Goal: Transaction & Acquisition: Purchase product/service

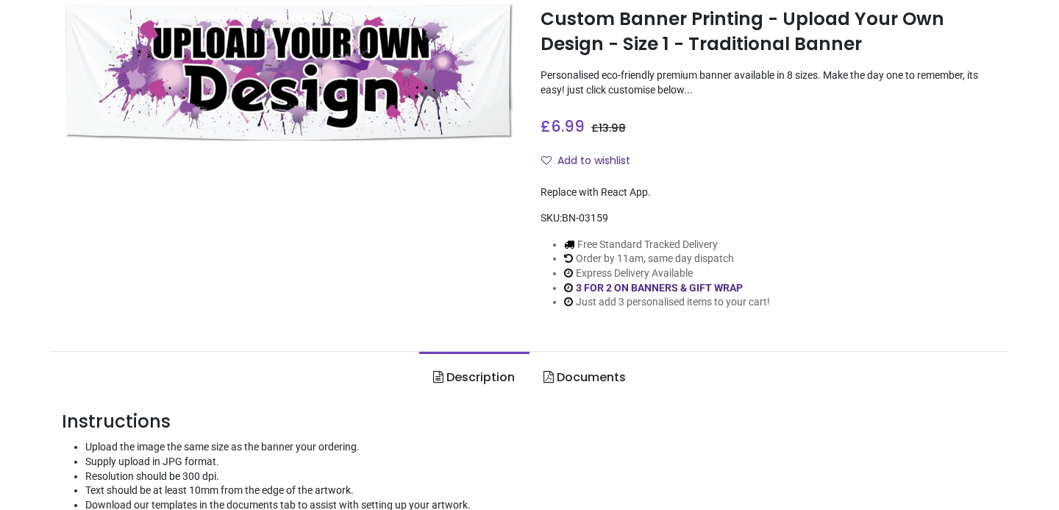
scroll to position [168, 0]
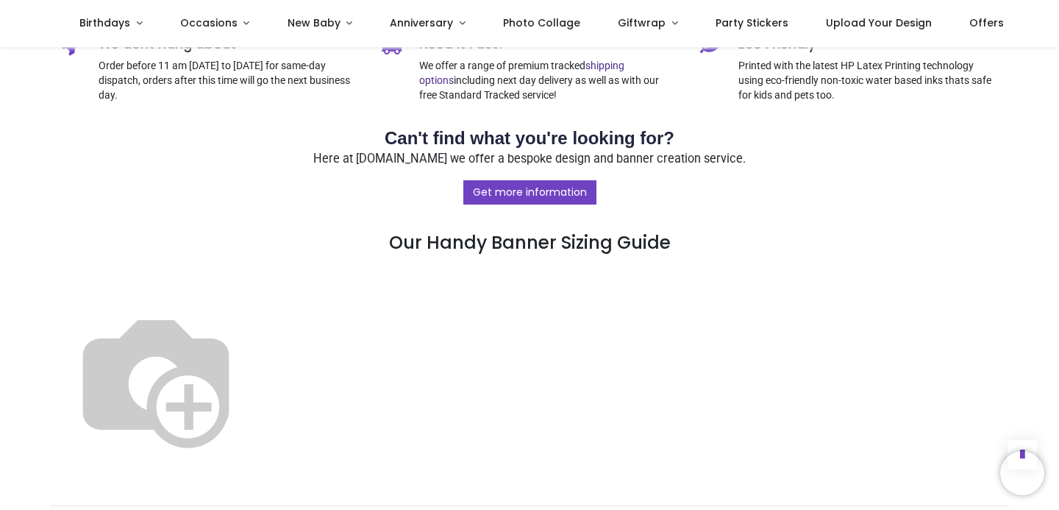
scroll to position [816, 0]
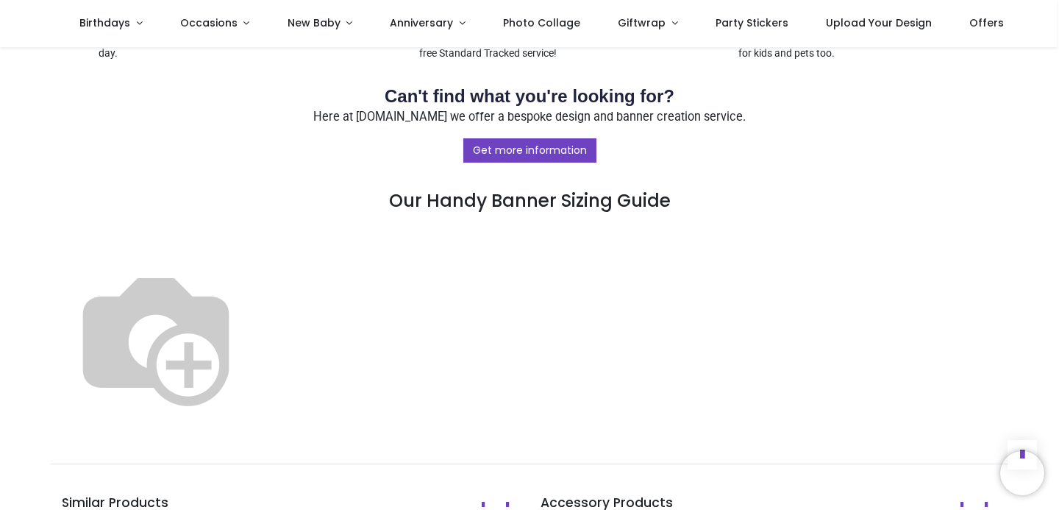
click at [250, 271] on img at bounding box center [156, 337] width 188 height 188
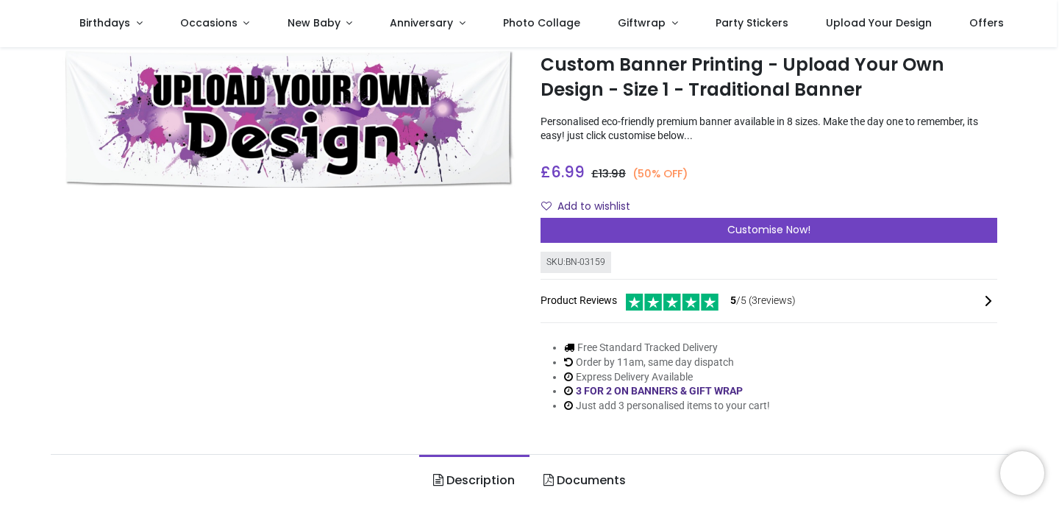
scroll to position [36, 0]
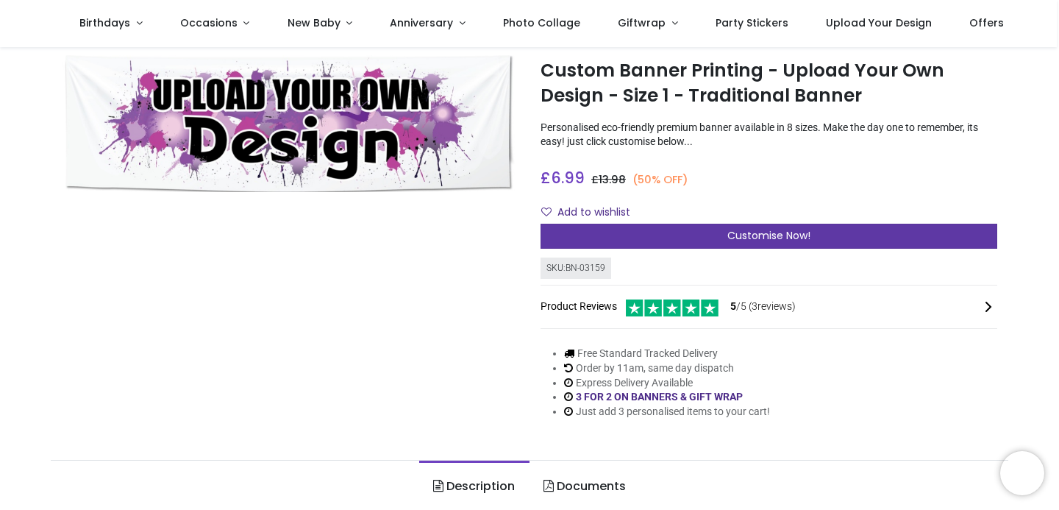
click at [767, 239] on span "Customise Now!" at bounding box center [768, 235] width 83 height 15
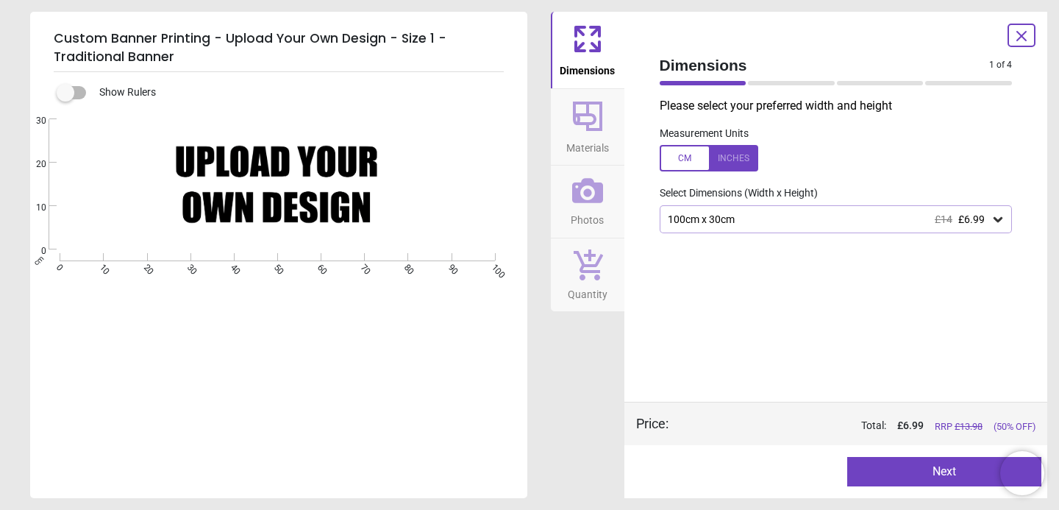
click at [246, 213] on div "Created with Snap null" at bounding box center [277, 184] width 494 height 130
click at [945, 469] on button "Next" at bounding box center [944, 471] width 194 height 29
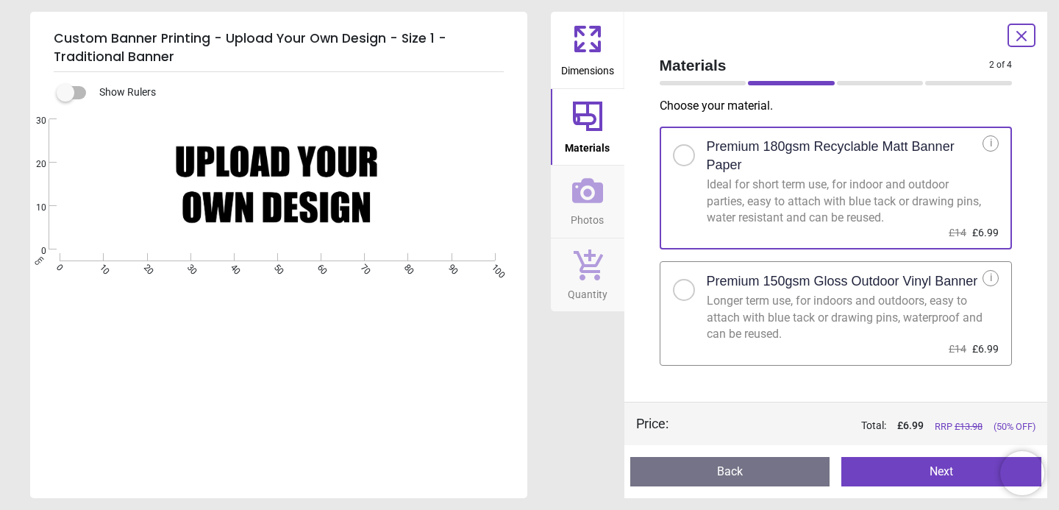
click at [599, 202] on icon at bounding box center [587, 190] width 31 height 25
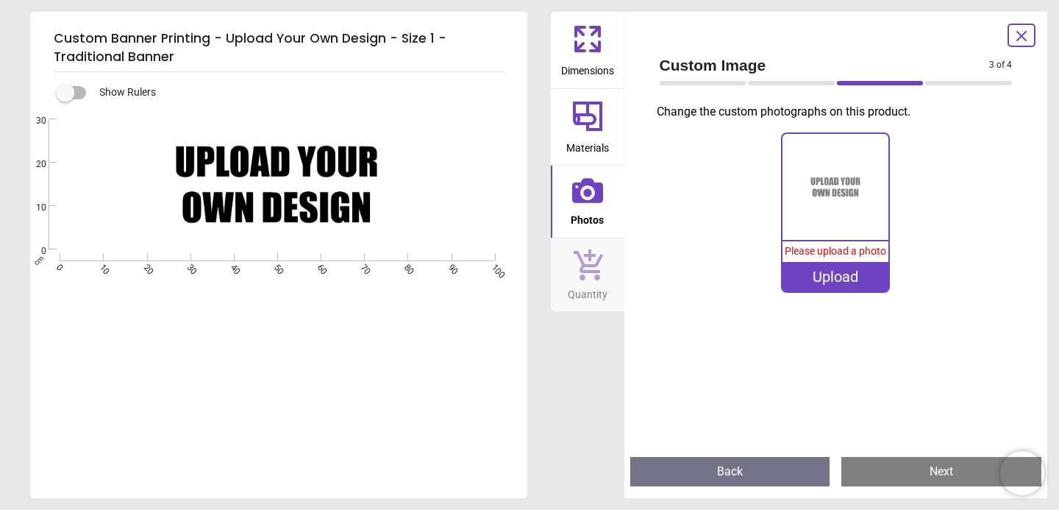
click at [839, 188] on img at bounding box center [836, 187] width 106 height 106
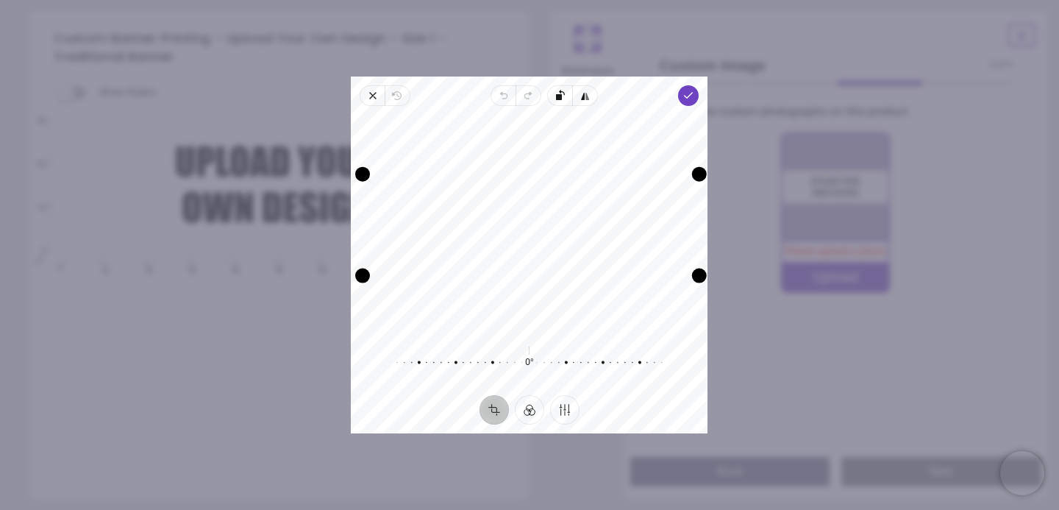
drag, startPoint x: 694, startPoint y: 272, endPoint x: 683, endPoint y: 340, distance: 68.6
click at [683, 340] on div "Recenter 0° Reset" at bounding box center [529, 250] width 357 height 289
click at [563, 405] on button "Finetune" at bounding box center [564, 409] width 29 height 29
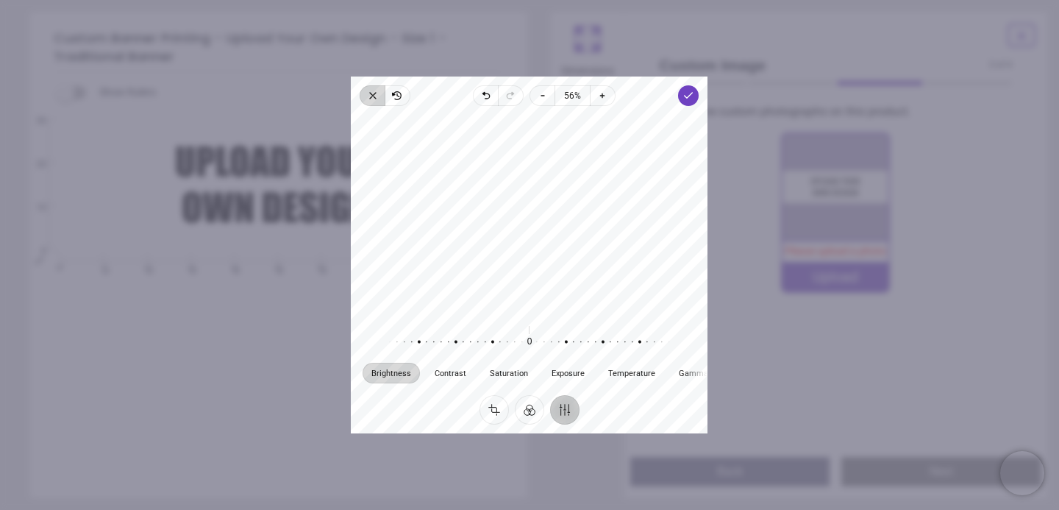
click at [379, 100] on icon "button" at bounding box center [373, 96] width 12 height 12
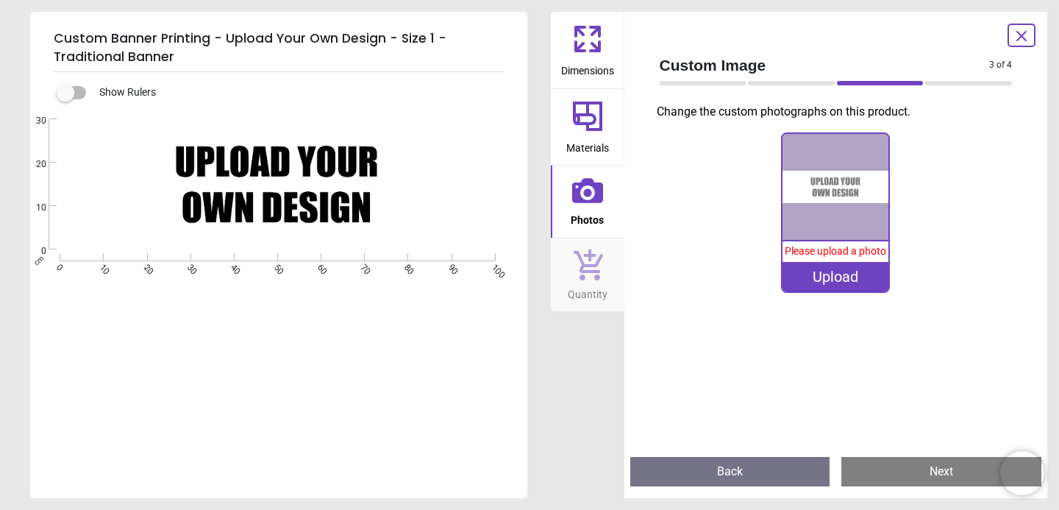
click at [810, 267] on div "Upload" at bounding box center [836, 276] width 106 height 29
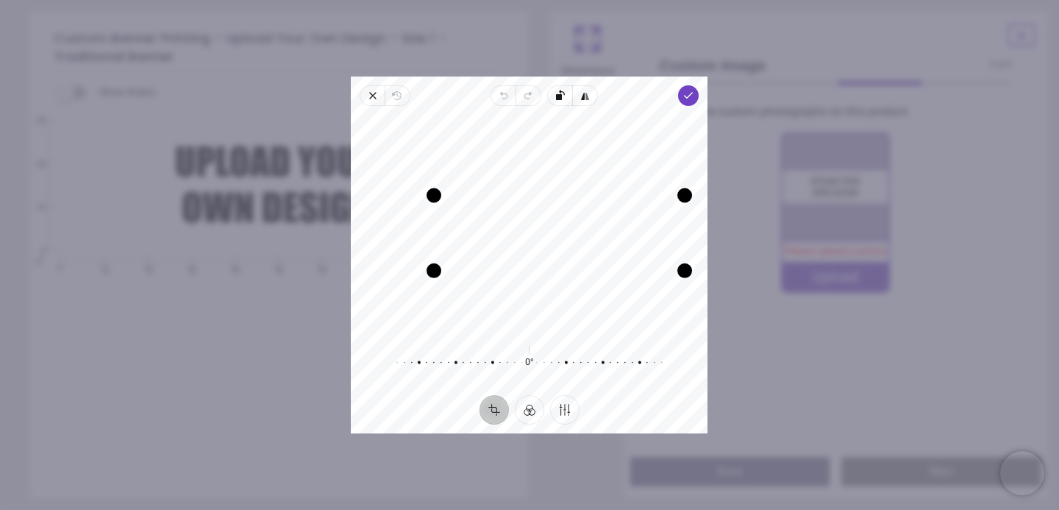
drag, startPoint x: 625, startPoint y: 252, endPoint x: 628, endPoint y: 370, distance: 118.5
click at [628, 370] on div "Recenter 0° Reset" at bounding box center [529, 250] width 357 height 289
click at [555, 235] on icon "button" at bounding box center [560, 233] width 18 height 18
click at [564, 413] on button "Finetune" at bounding box center [564, 409] width 29 height 29
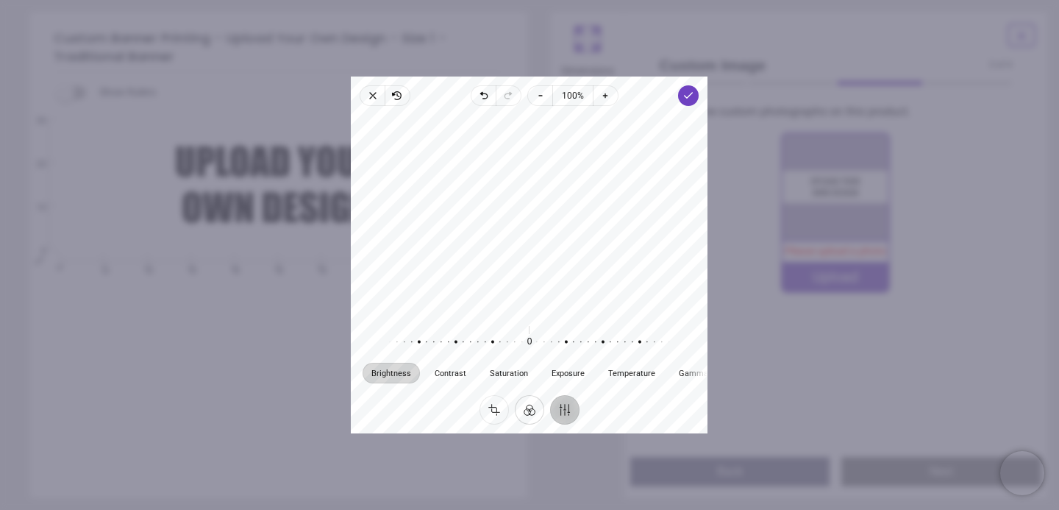
click at [527, 413] on button "Filter" at bounding box center [529, 409] width 29 height 29
click at [431, 313] on div at bounding box center [529, 217] width 357 height 211
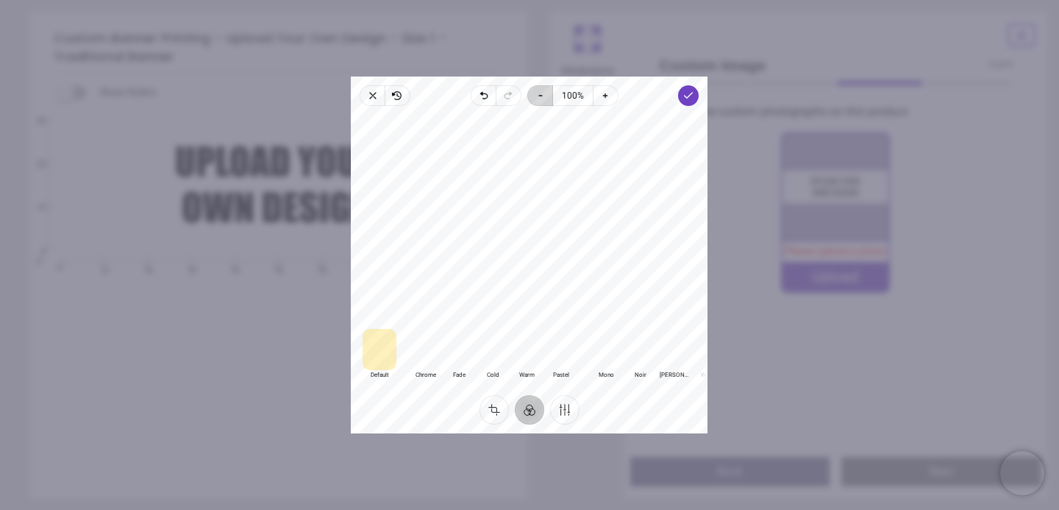
click at [543, 95] on icon "button" at bounding box center [541, 96] width 12 height 12
click at [539, 96] on icon "button" at bounding box center [540, 96] width 3 height 0
click at [538, 95] on icon "button" at bounding box center [541, 96] width 12 height 12
click at [605, 99] on icon "button" at bounding box center [603, 96] width 12 height 12
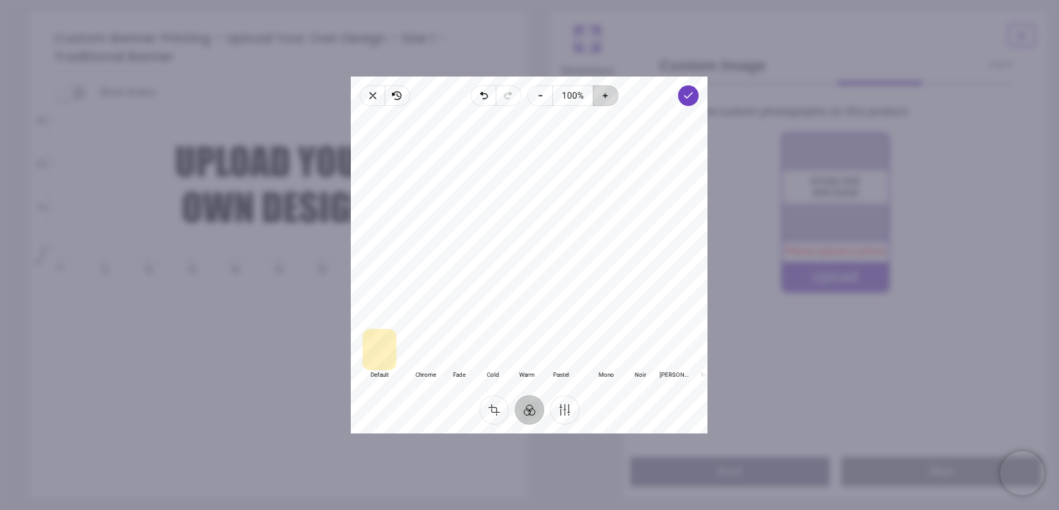
click at [605, 99] on icon "button" at bounding box center [605, 96] width 12 height 12
click at [765, 166] on div "0% Please upload a photo Upload" at bounding box center [836, 219] width 377 height 175
click at [373, 110] on div "Default Default Classic Chrome Fade Cold Warm Pastel Monochrome Mono Noir Stark…" at bounding box center [529, 250] width 357 height 289
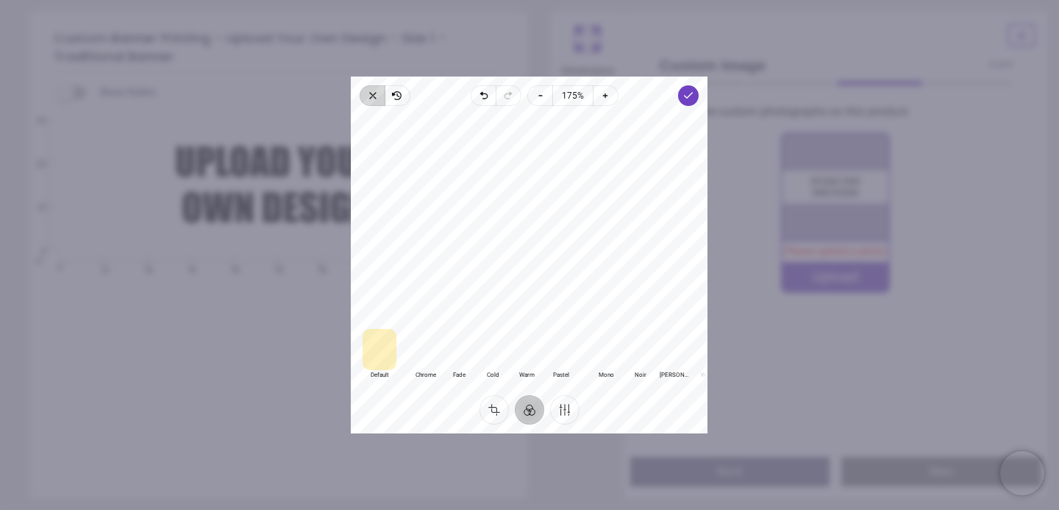
click at [374, 99] on icon "button" at bounding box center [373, 96] width 12 height 12
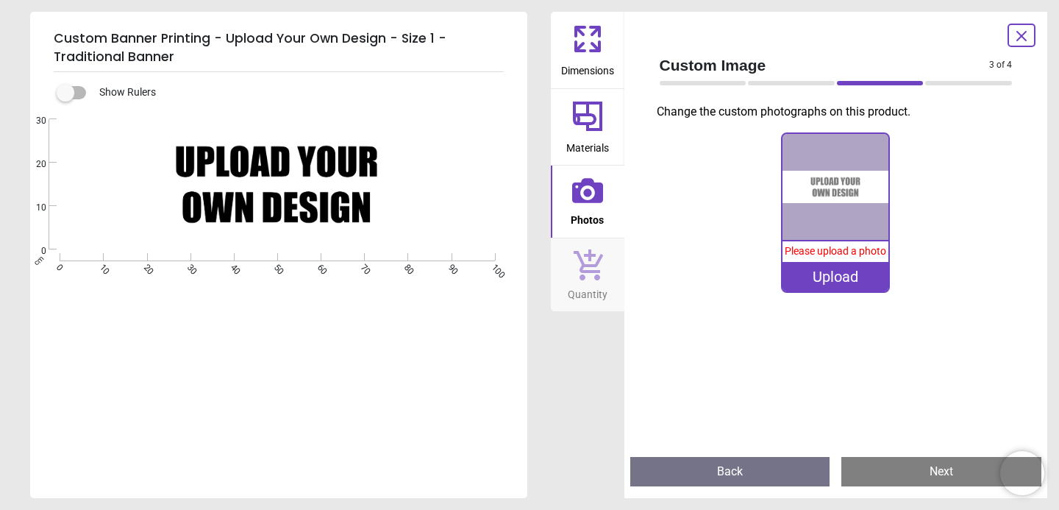
click at [572, 39] on icon at bounding box center [587, 38] width 35 height 35
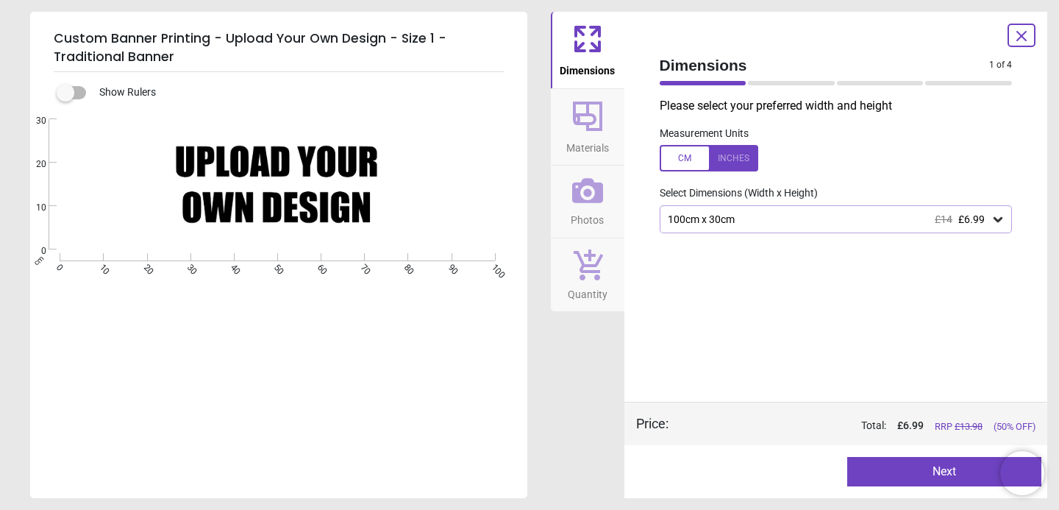
click at [995, 219] on icon at bounding box center [998, 219] width 9 height 5
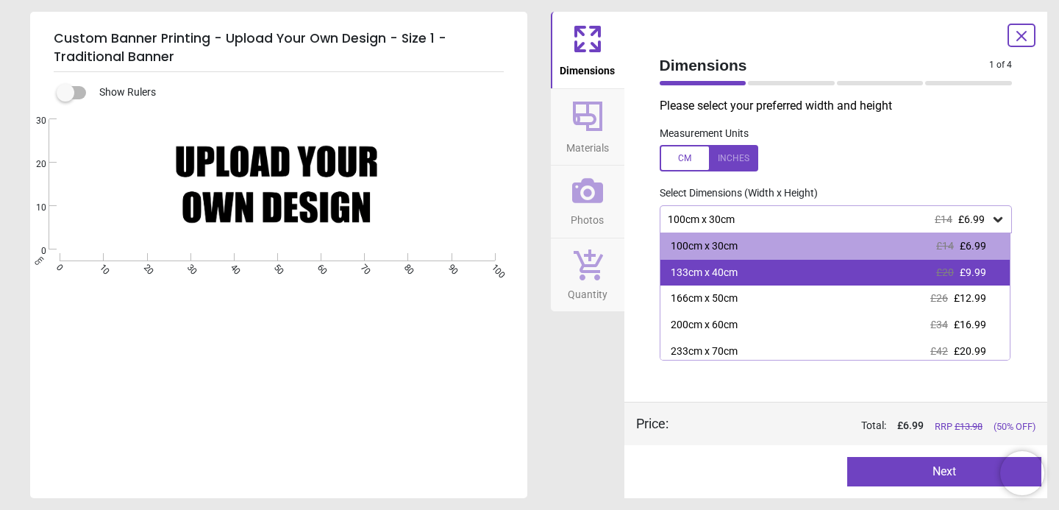
click at [938, 268] on span "£20" at bounding box center [945, 272] width 18 height 12
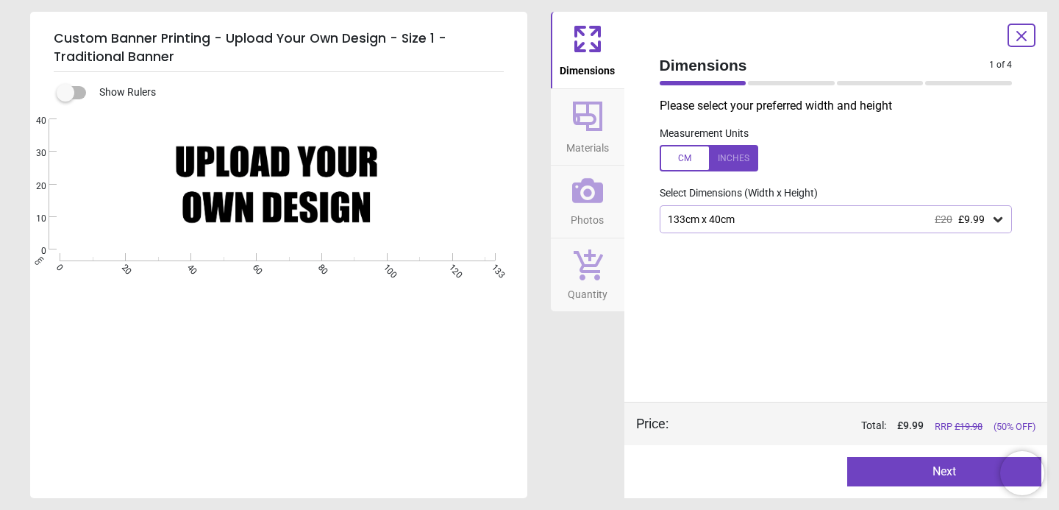
click at [897, 480] on button "Next" at bounding box center [944, 471] width 194 height 29
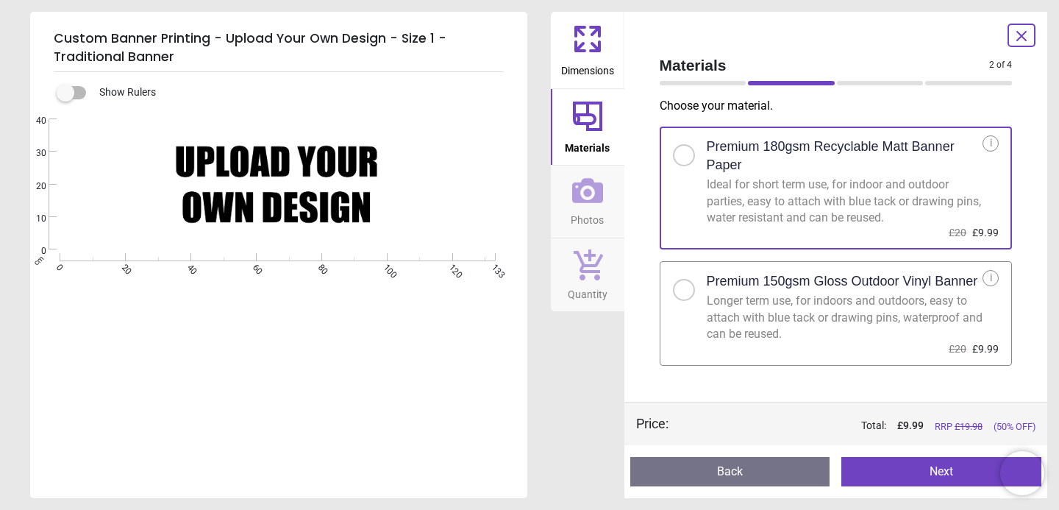
click at [927, 469] on button "Next" at bounding box center [942, 471] width 200 height 29
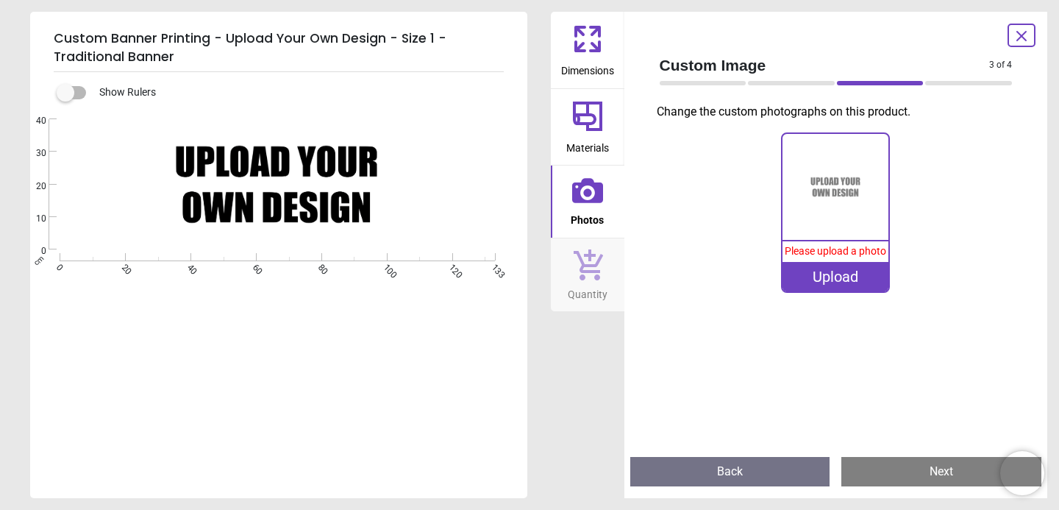
click at [591, 202] on icon at bounding box center [587, 190] width 31 height 25
click at [828, 275] on div "Upload" at bounding box center [836, 276] width 106 height 29
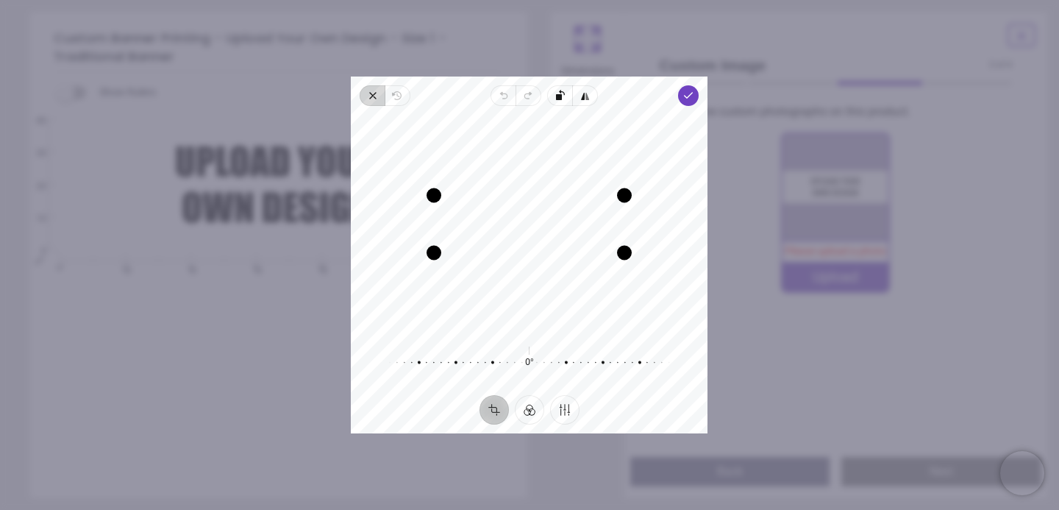
click at [376, 97] on icon "button" at bounding box center [373, 96] width 12 height 12
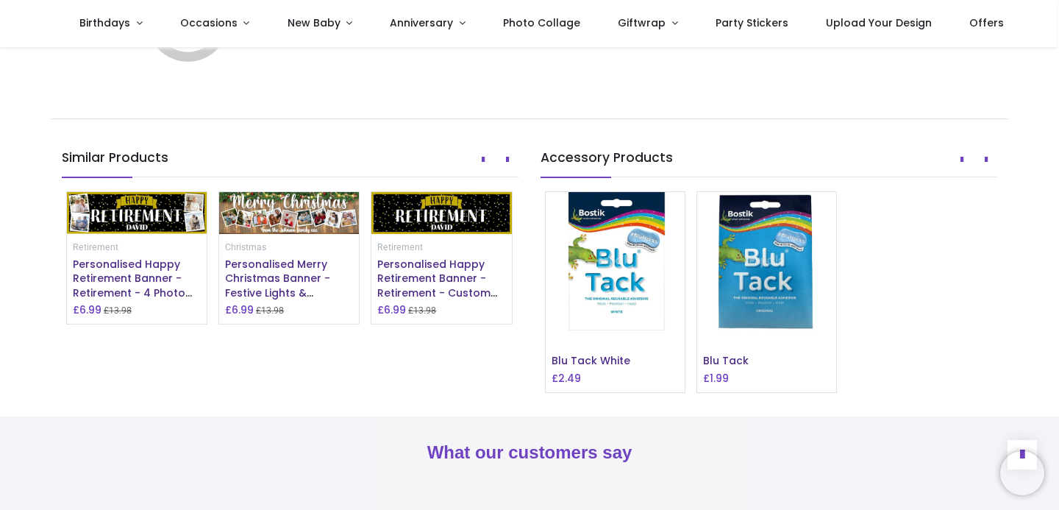
scroll to position [1060, 0]
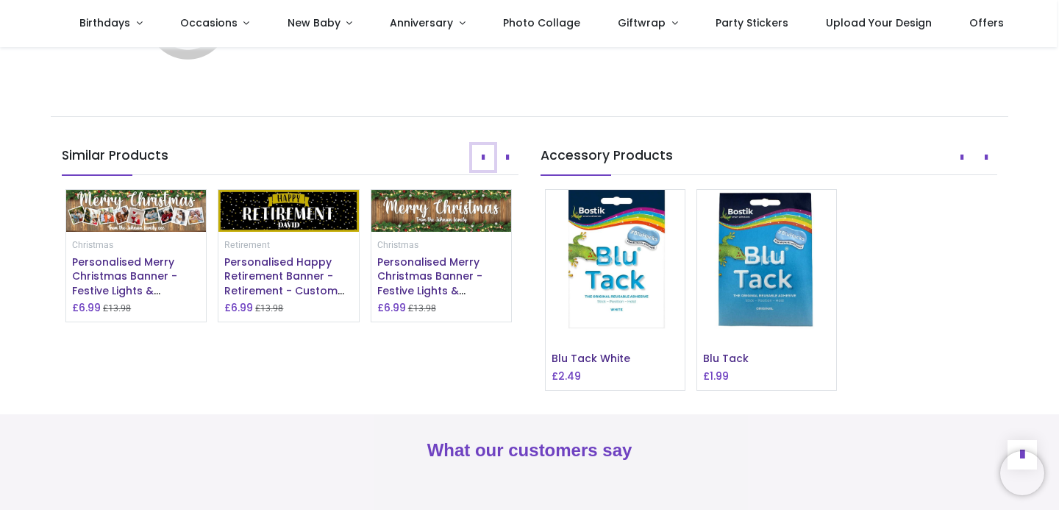
click at [480, 170] on button "Prev" at bounding box center [483, 157] width 22 height 25
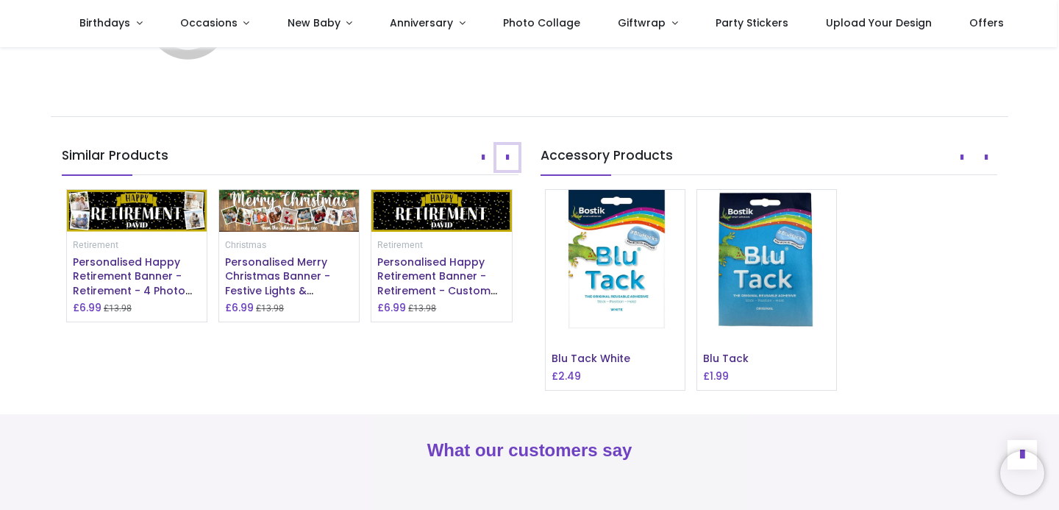
click at [506, 163] on icon "Next" at bounding box center [507, 157] width 3 height 10
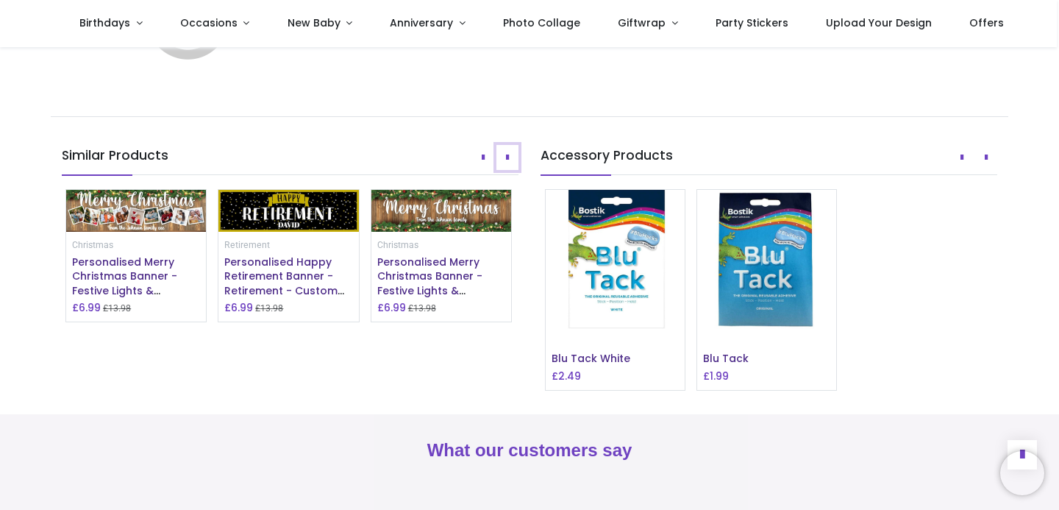
click at [506, 163] on icon "Next" at bounding box center [507, 157] width 3 height 10
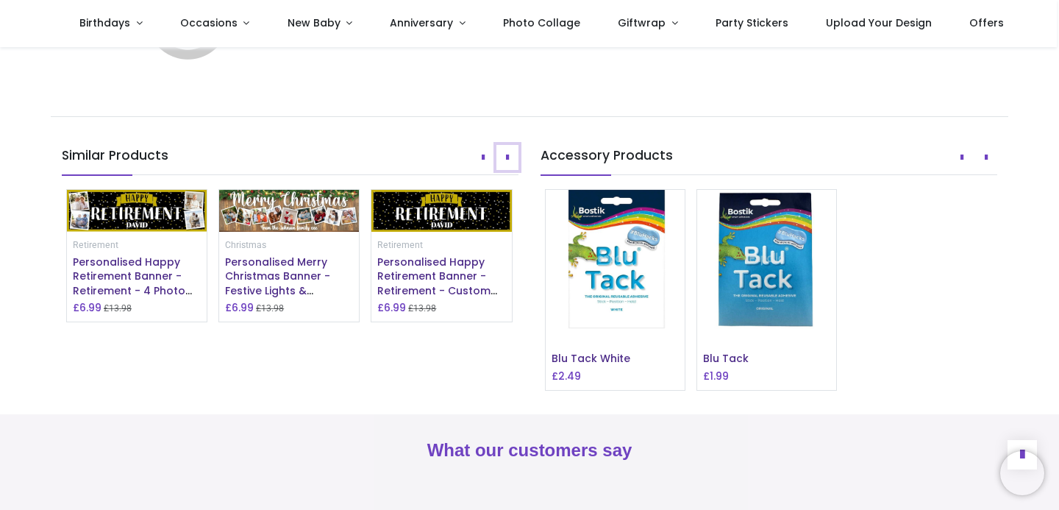
click at [509, 170] on button "Next" at bounding box center [508, 157] width 22 height 25
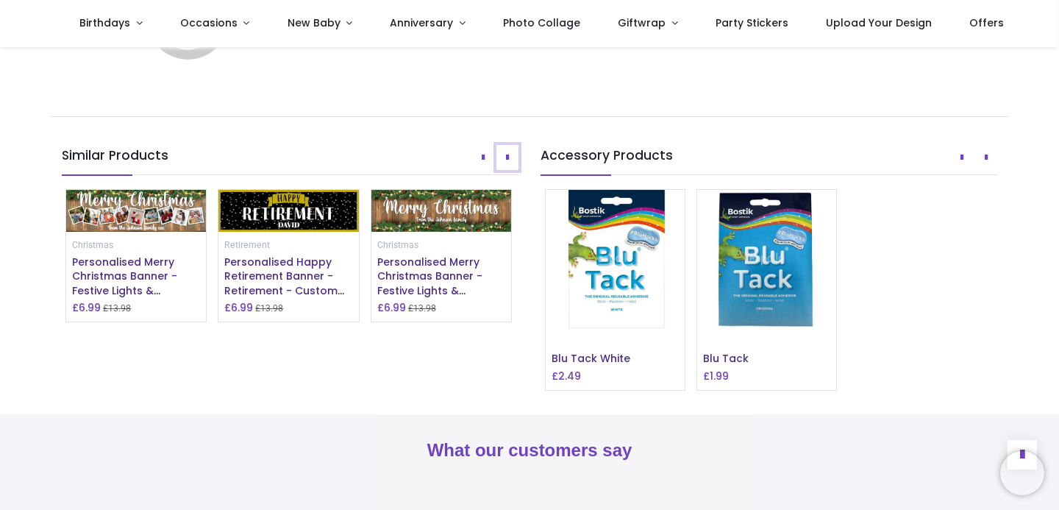
click at [509, 170] on button "Next" at bounding box center [508, 157] width 22 height 25
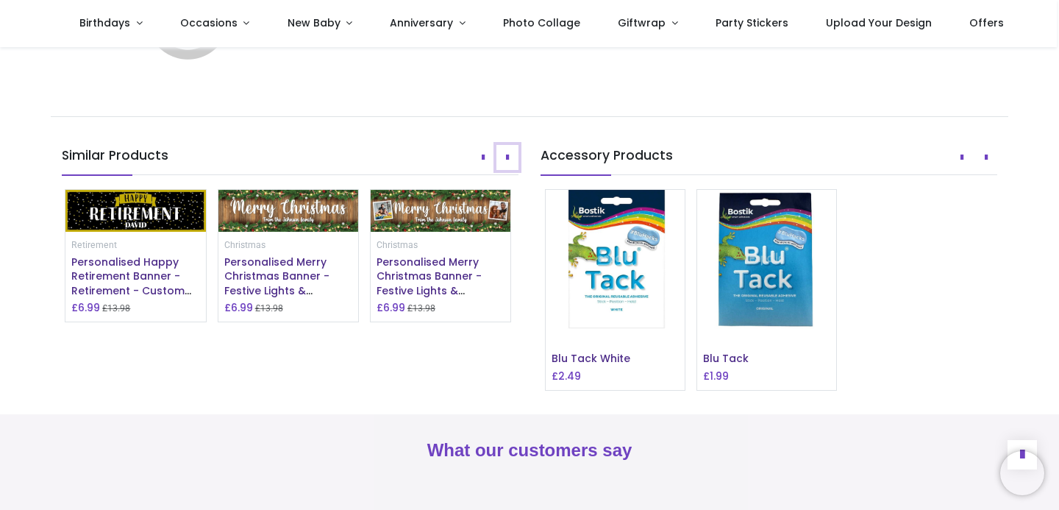
click at [509, 170] on button "Next" at bounding box center [508, 157] width 22 height 25
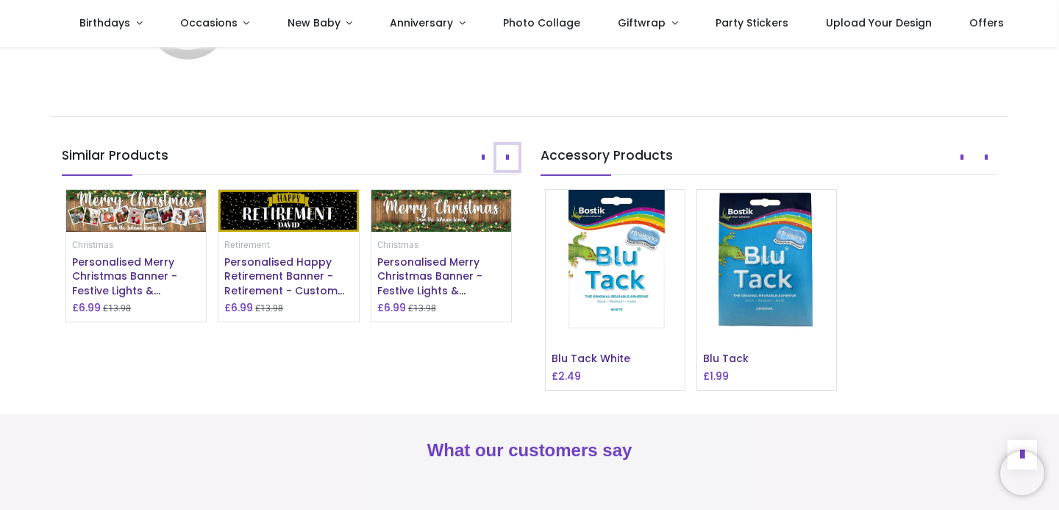
click at [509, 170] on button "Next" at bounding box center [508, 157] width 22 height 25
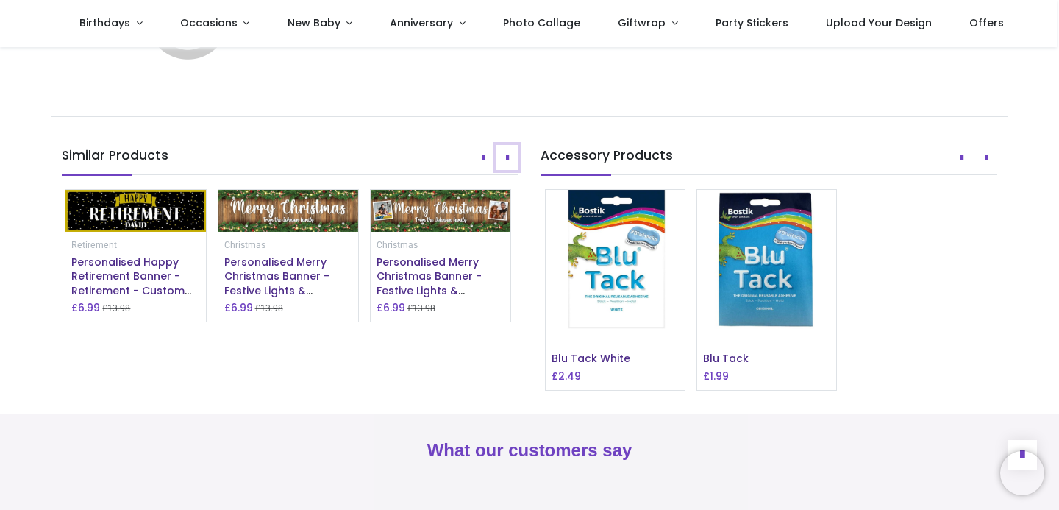
click at [509, 170] on button "Next" at bounding box center [508, 157] width 22 height 25
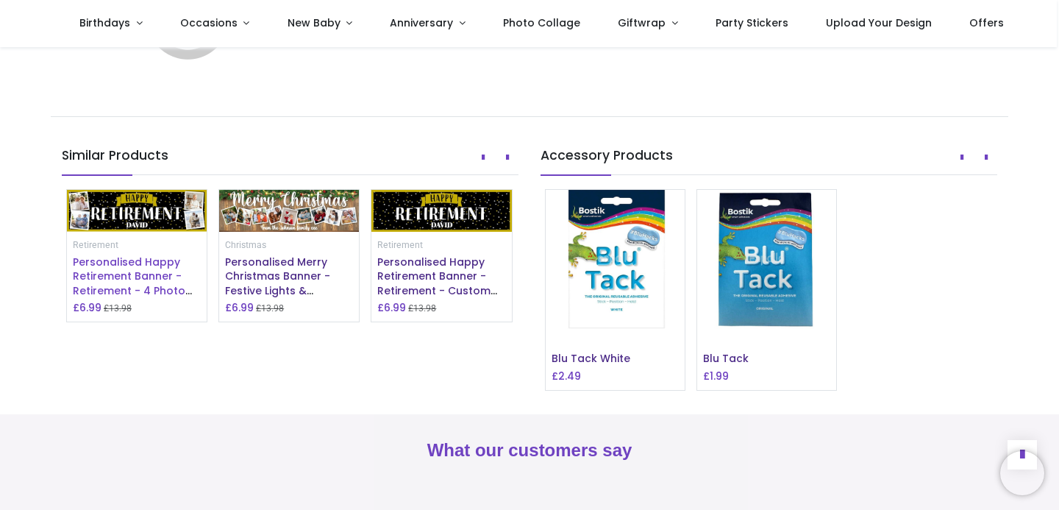
click at [111, 313] on span "Personalised Happy Retirement Banner - Retirement - 4 Photo Upload" at bounding box center [132, 284] width 119 height 58
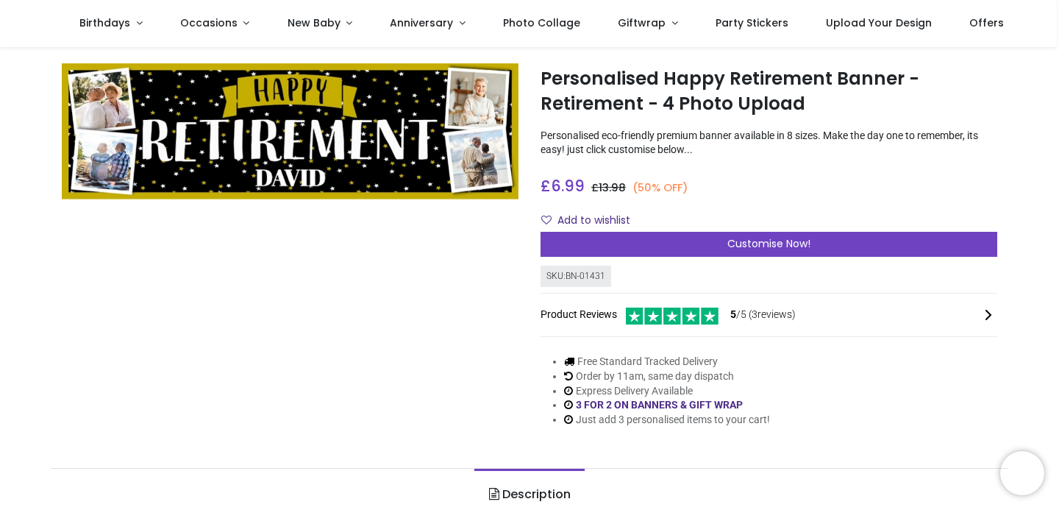
scroll to position [20, 0]
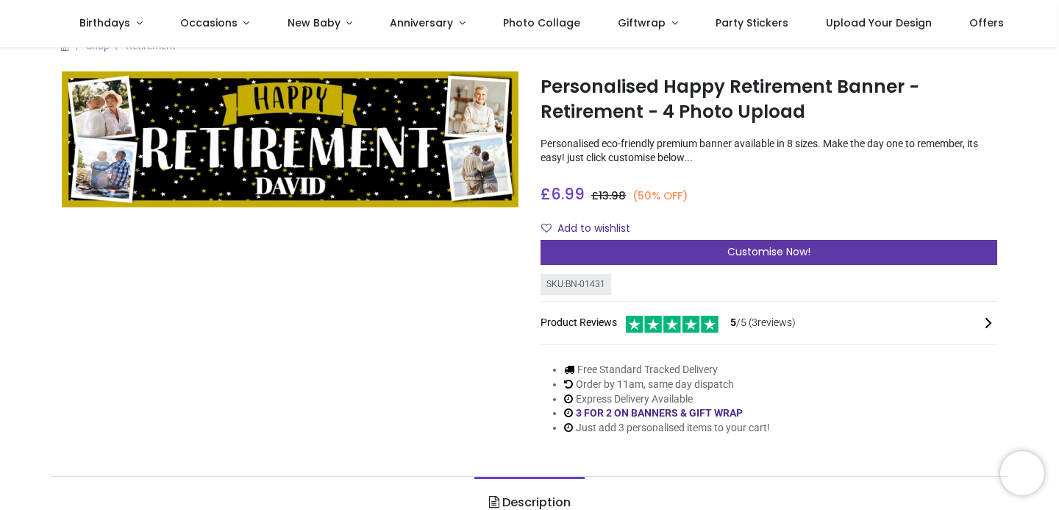
click at [615, 250] on div "Customise Now!" at bounding box center [769, 252] width 457 height 25
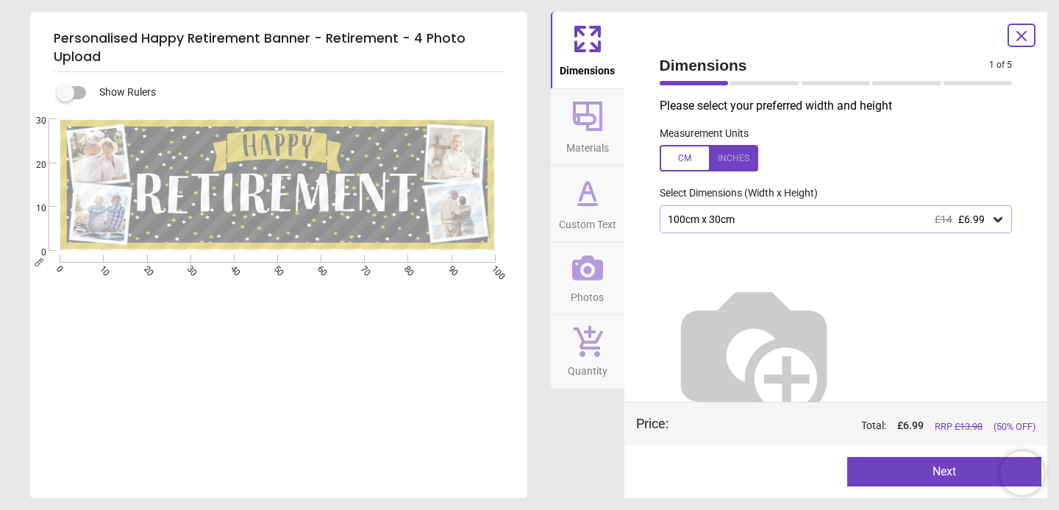
click at [886, 470] on button "Next" at bounding box center [944, 471] width 194 height 29
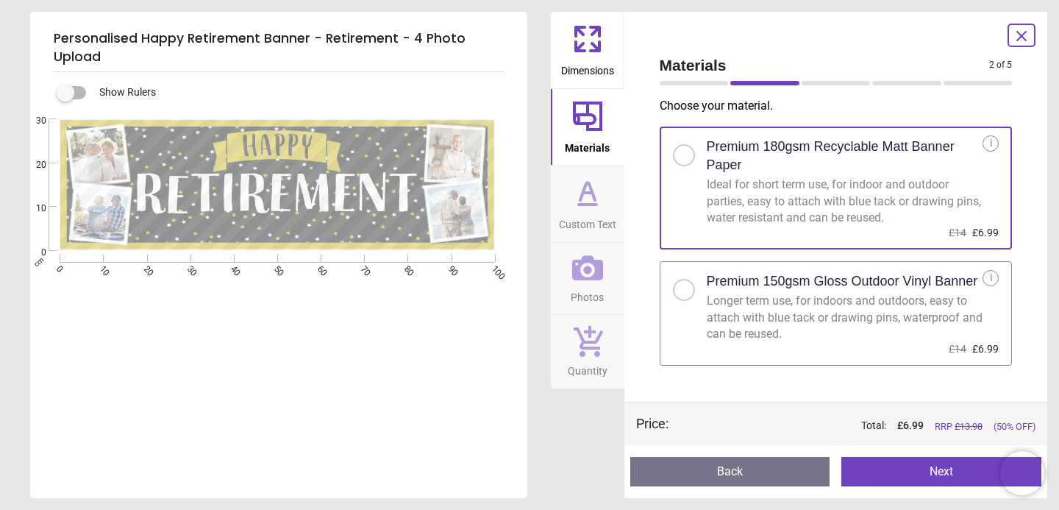
click at [589, 199] on icon at bounding box center [587, 192] width 35 height 35
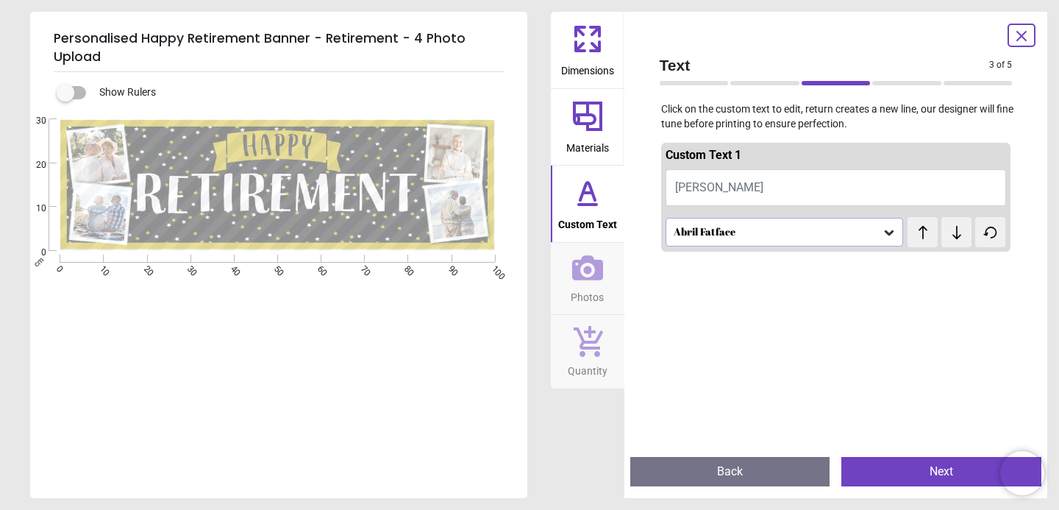
click at [718, 185] on button "DAVID" at bounding box center [836, 187] width 341 height 37
click at [709, 186] on button "DAVID" at bounding box center [836, 187] width 341 height 37
type textarea "****"
click at [887, 232] on icon at bounding box center [889, 232] width 9 height 5
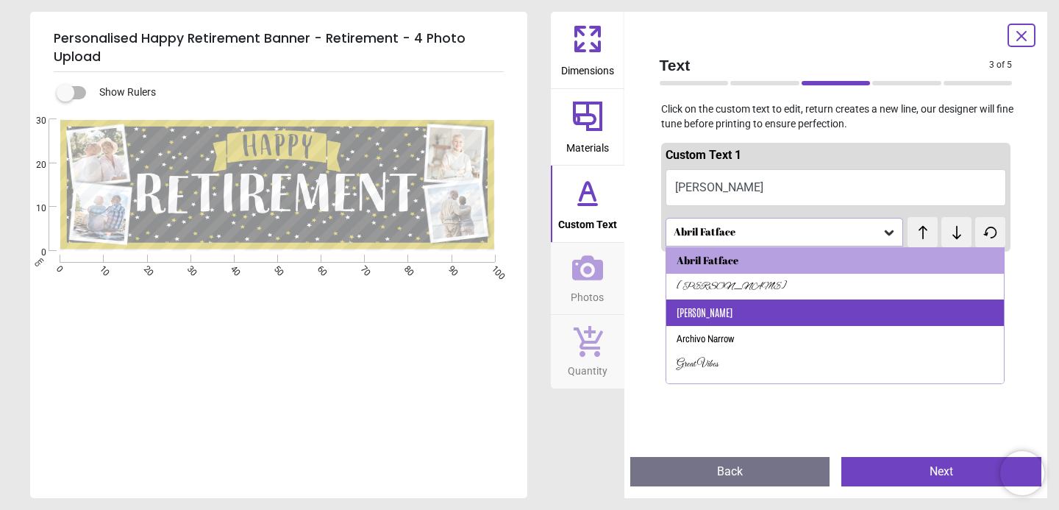
click at [735, 321] on div "Antonio" at bounding box center [835, 312] width 338 height 26
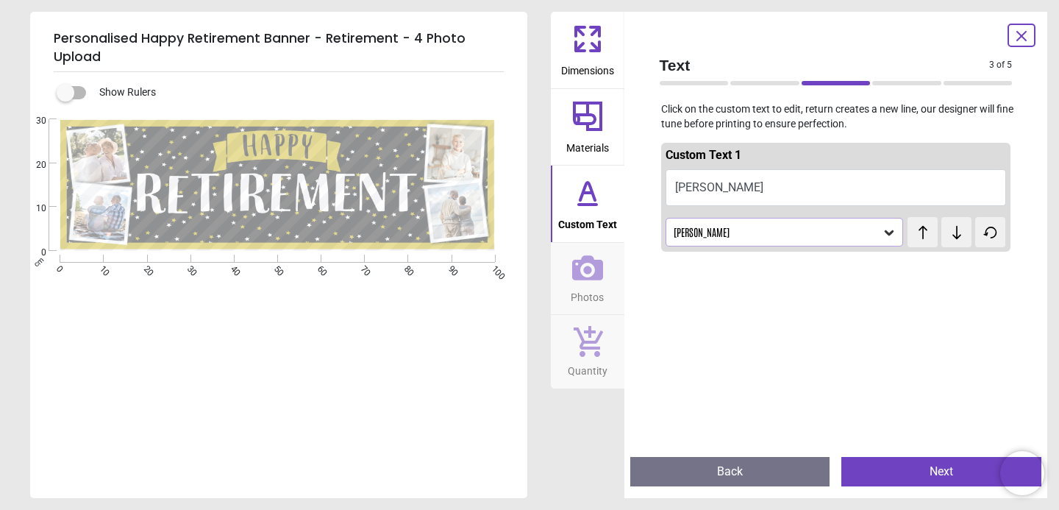
click at [871, 238] on div "Antonio" at bounding box center [777, 232] width 210 height 13
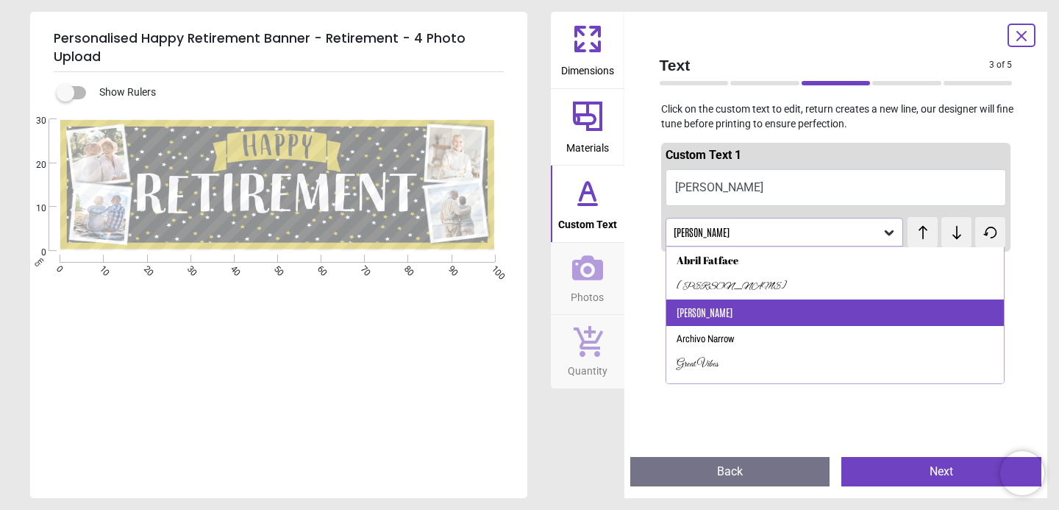
scroll to position [1, 0]
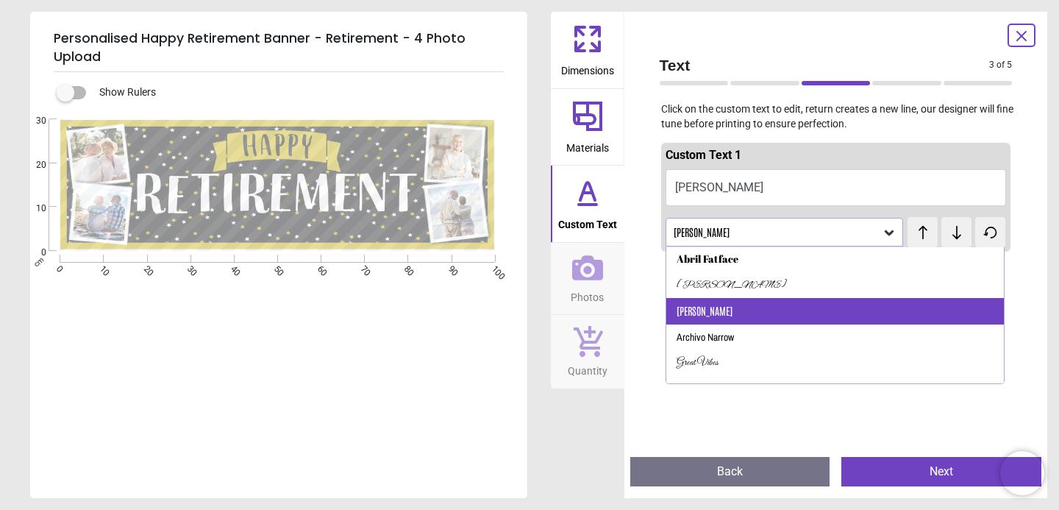
click at [736, 308] on div "Antonio" at bounding box center [835, 311] width 338 height 26
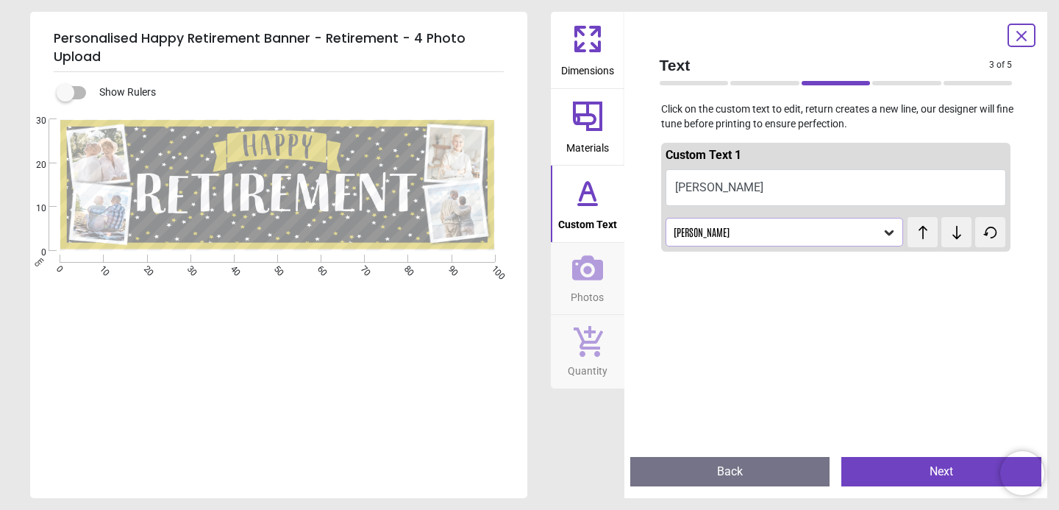
click at [599, 266] on icon at bounding box center [587, 267] width 31 height 25
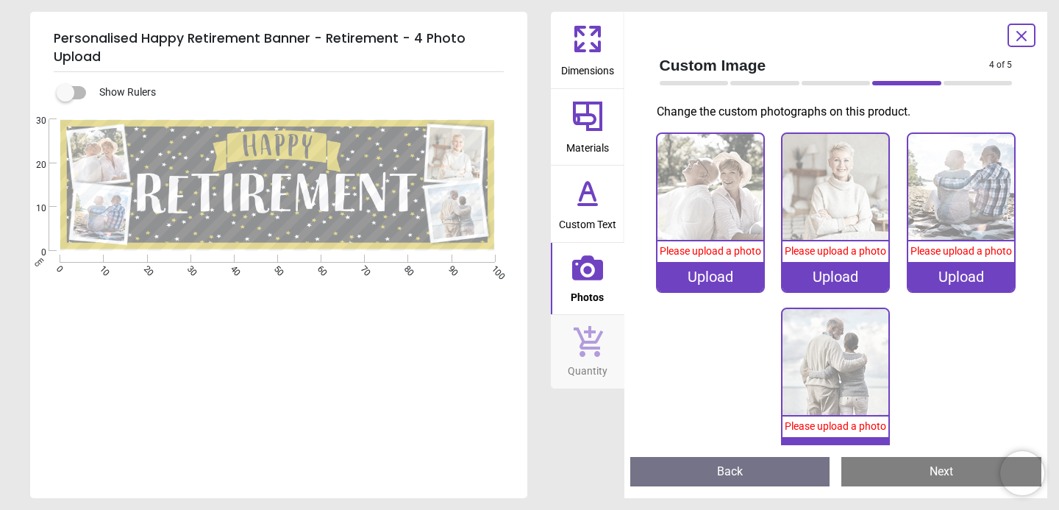
click at [727, 278] on div "Upload" at bounding box center [711, 276] width 106 height 29
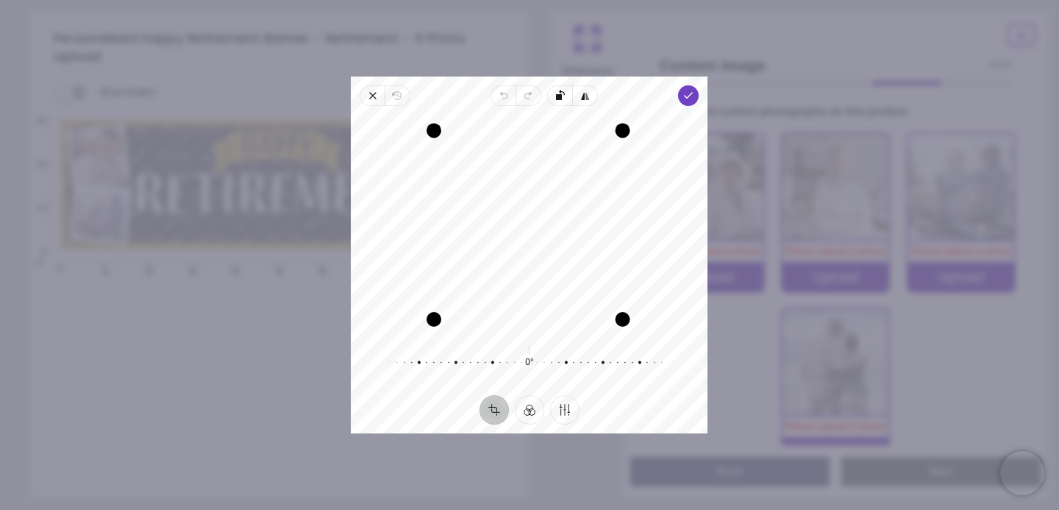
drag, startPoint x: 623, startPoint y: 125, endPoint x: 626, endPoint y: 132, distance: 7.9
click at [626, 132] on div "Drag corner tr" at bounding box center [623, 130] width 15 height 15
drag, startPoint x: 616, startPoint y: 128, endPoint x: 613, endPoint y: 159, distance: 31.0
click at [616, 148] on div "Drag corner tr" at bounding box center [612, 141] width 15 height 15
drag, startPoint x: 611, startPoint y: 319, endPoint x: 610, endPoint y: 352, distance: 33.1
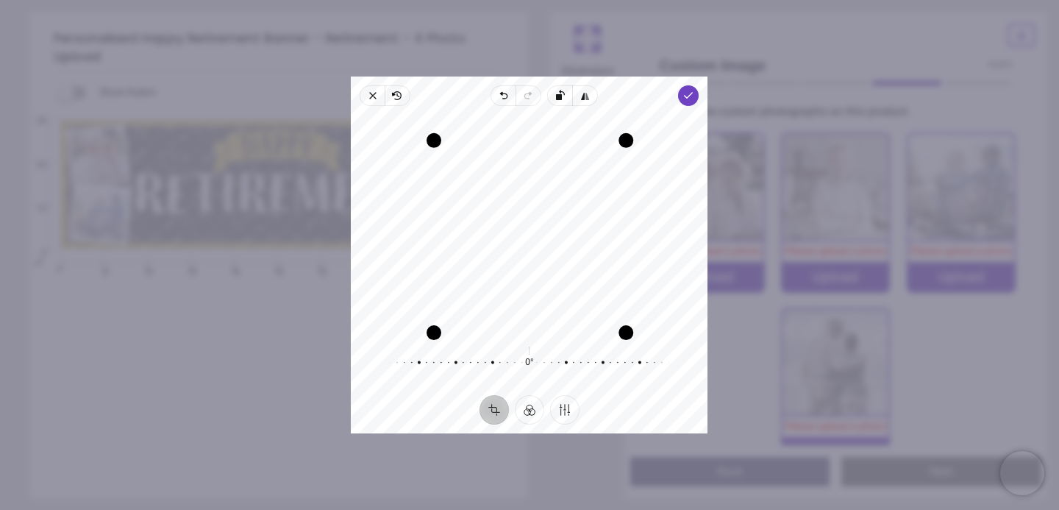
click at [610, 352] on div "Recenter 0° Reset" at bounding box center [529, 250] width 357 height 289
click at [688, 93] on icon "button" at bounding box center [689, 96] width 12 height 12
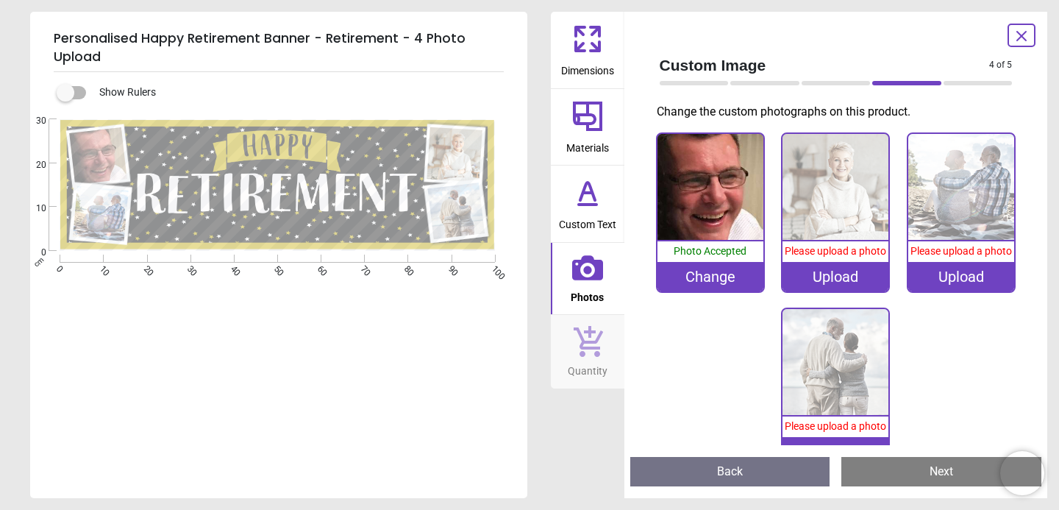
click at [833, 280] on div "Upload" at bounding box center [836, 276] width 106 height 29
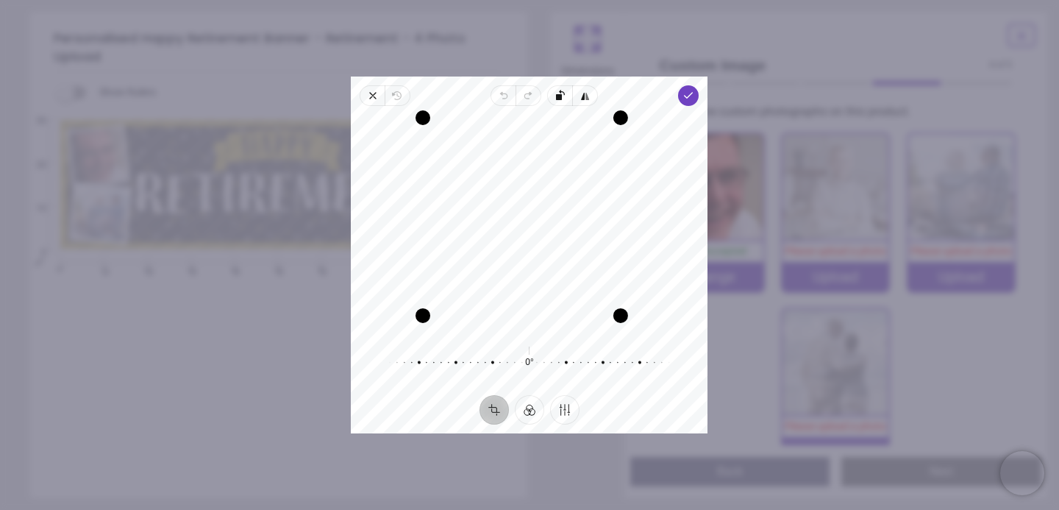
drag, startPoint x: 634, startPoint y: 329, endPoint x: 631, endPoint y: 302, distance: 27.4
click at [631, 302] on div "Recenter" at bounding box center [529, 224] width 333 height 213
drag, startPoint x: 619, startPoint y: 115, endPoint x: 621, endPoint y: 97, distance: 18.5
click at [621, 97] on div "Close Revert Undo Redo Rotate left Flip horizontal Done Crop Filter Finetune Re…" at bounding box center [529, 255] width 357 height 357
click at [686, 90] on icon "button" at bounding box center [689, 96] width 12 height 12
